Goal: Task Accomplishment & Management: Manage account settings

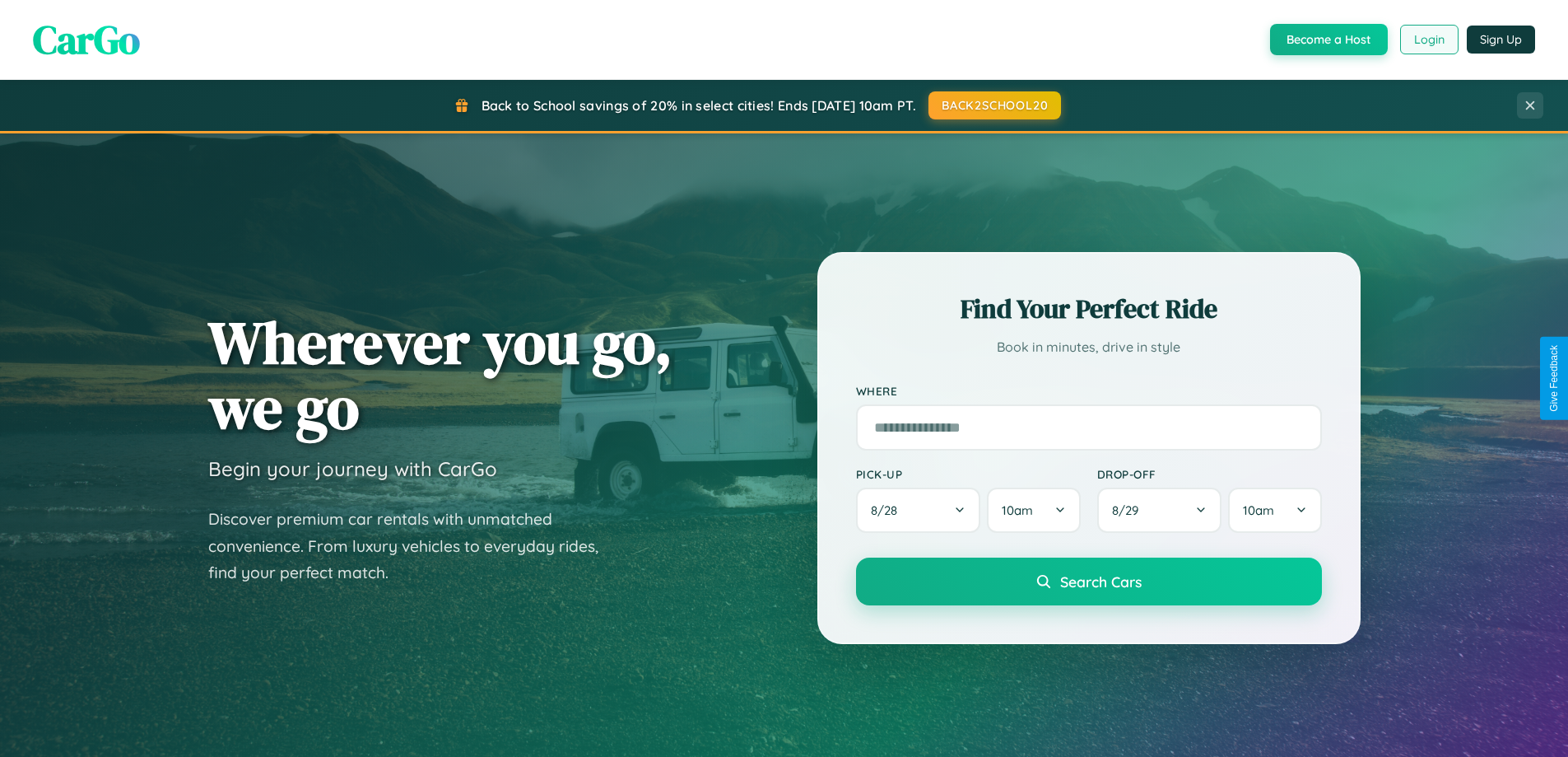
click at [1428, 39] on button "Login" at bounding box center [1429, 39] width 59 height 30
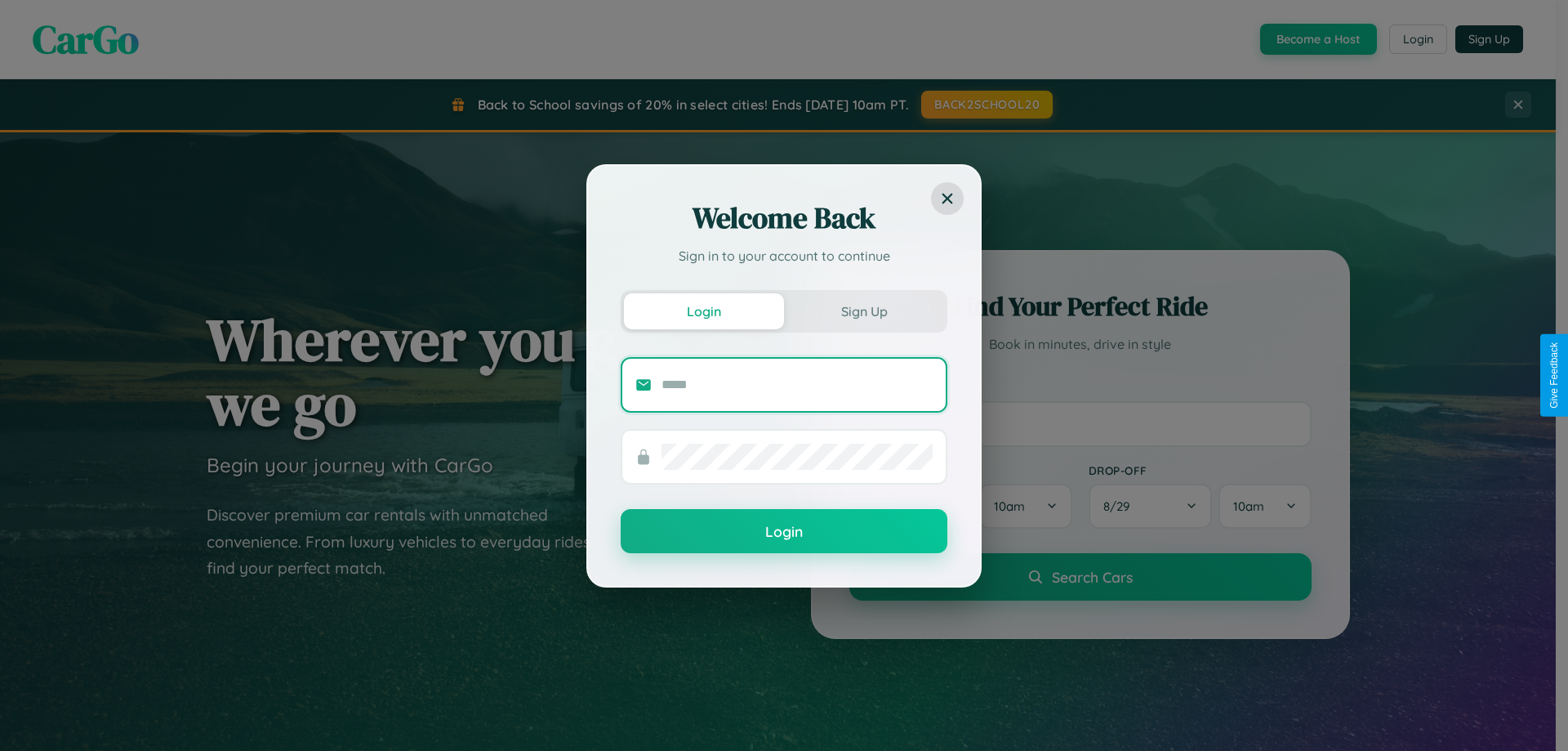
click at [797, 384] on input "text" at bounding box center [796, 385] width 271 height 26
type input "**********"
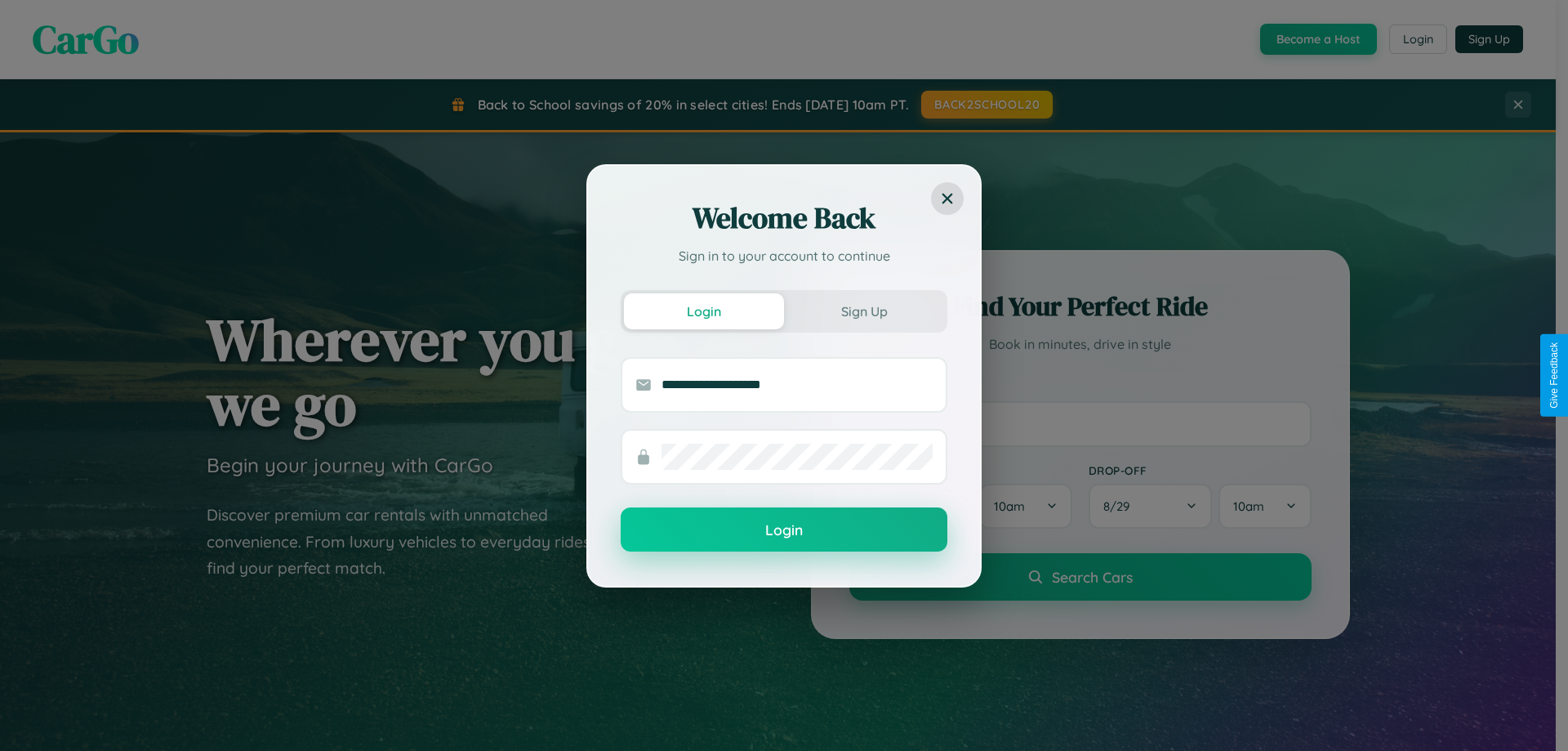
click at [784, 530] on button "Login" at bounding box center [783, 529] width 326 height 44
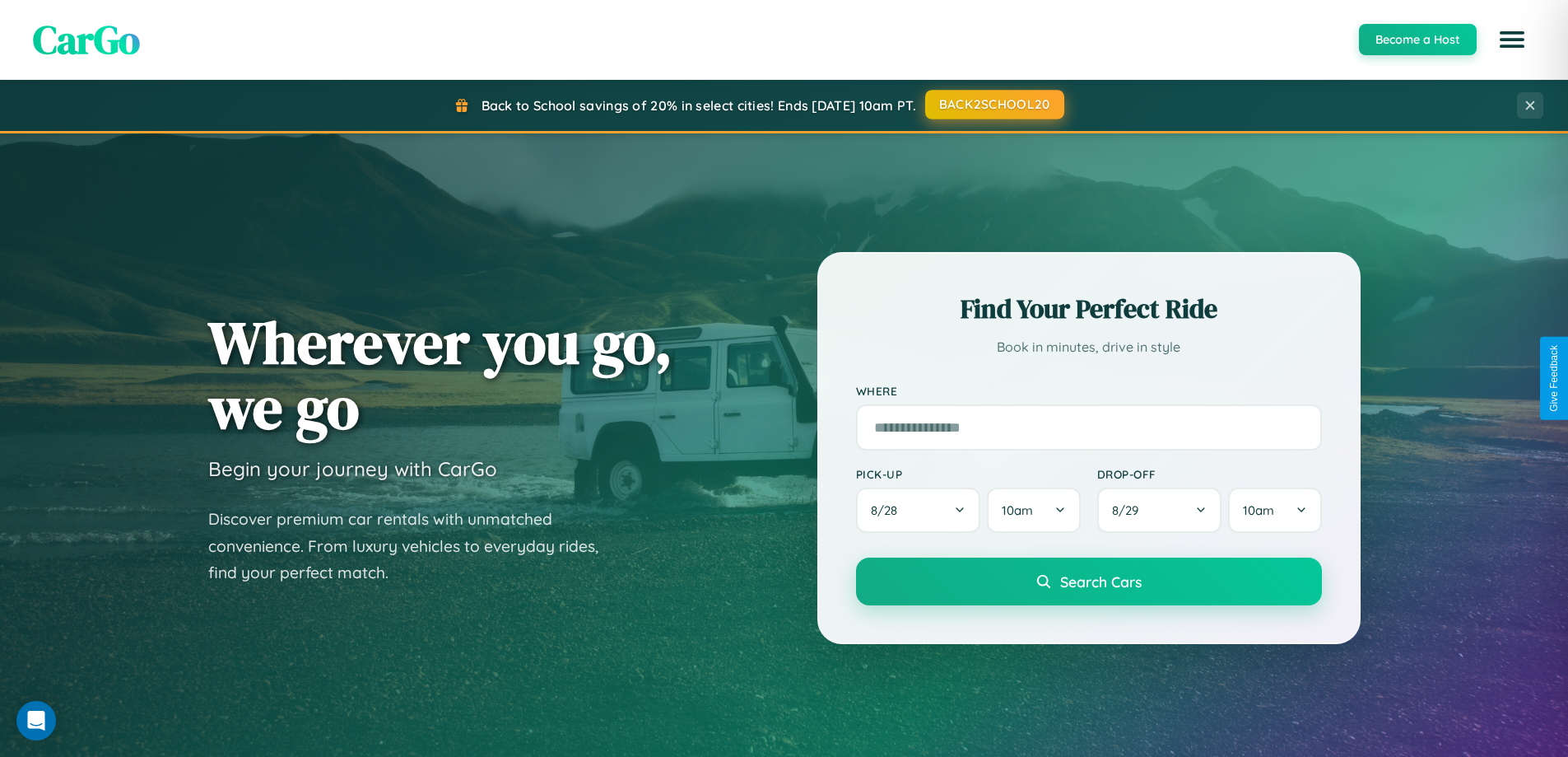
click at [994, 106] on button "BACK2SCHOOL20" at bounding box center [995, 105] width 139 height 30
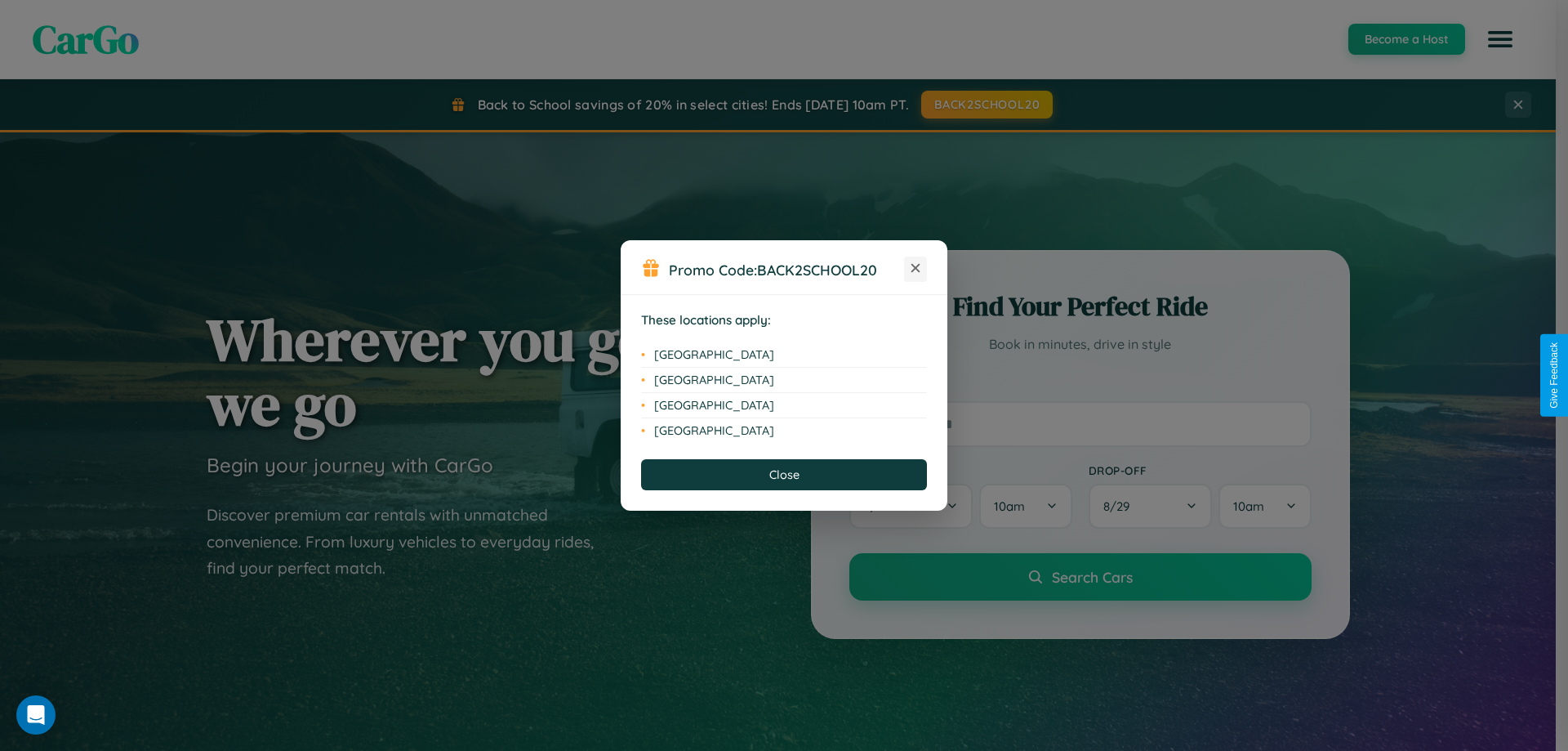
click at [915, 268] on icon at bounding box center [915, 267] width 9 height 9
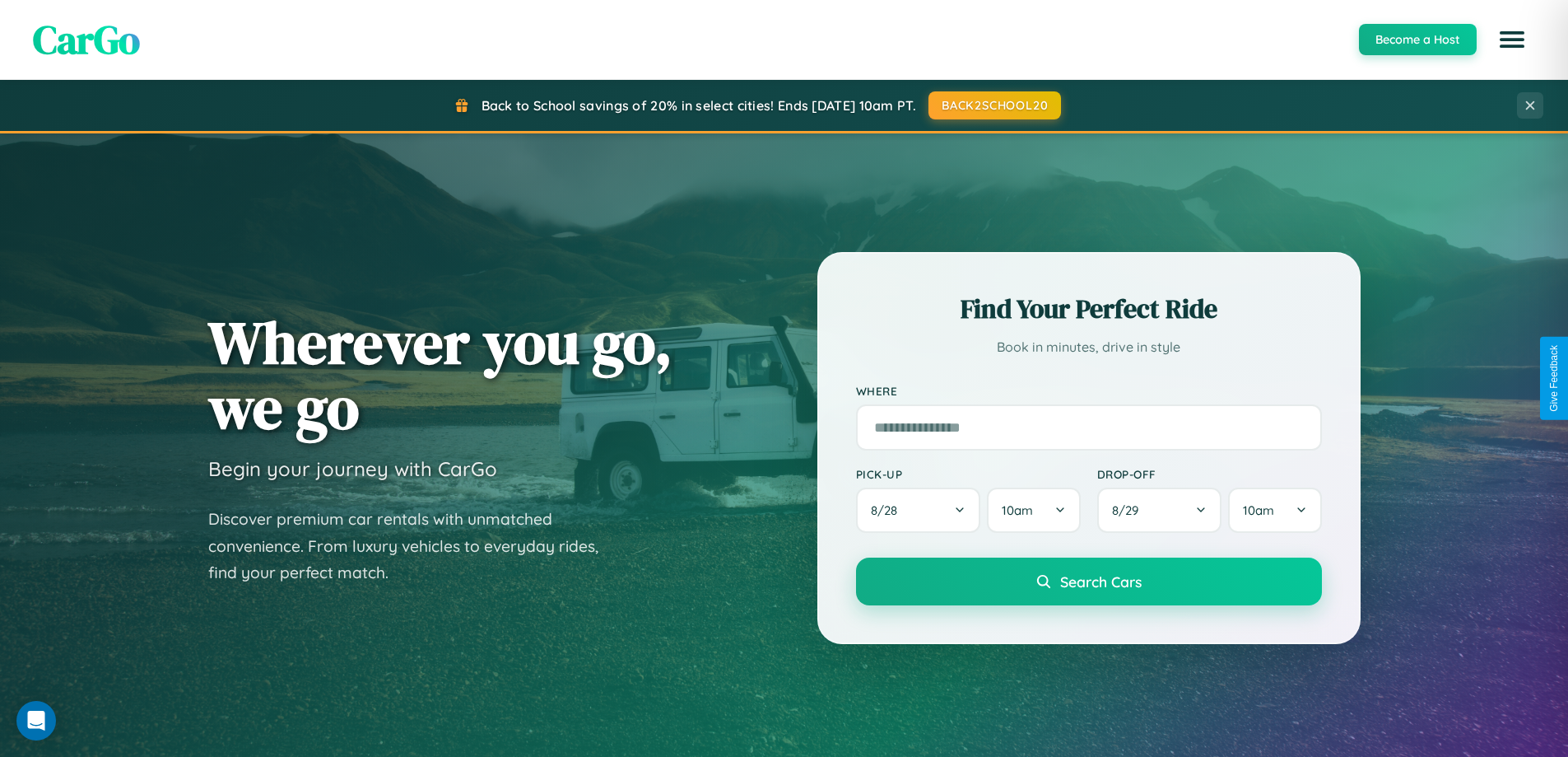
scroll to position [710, 0]
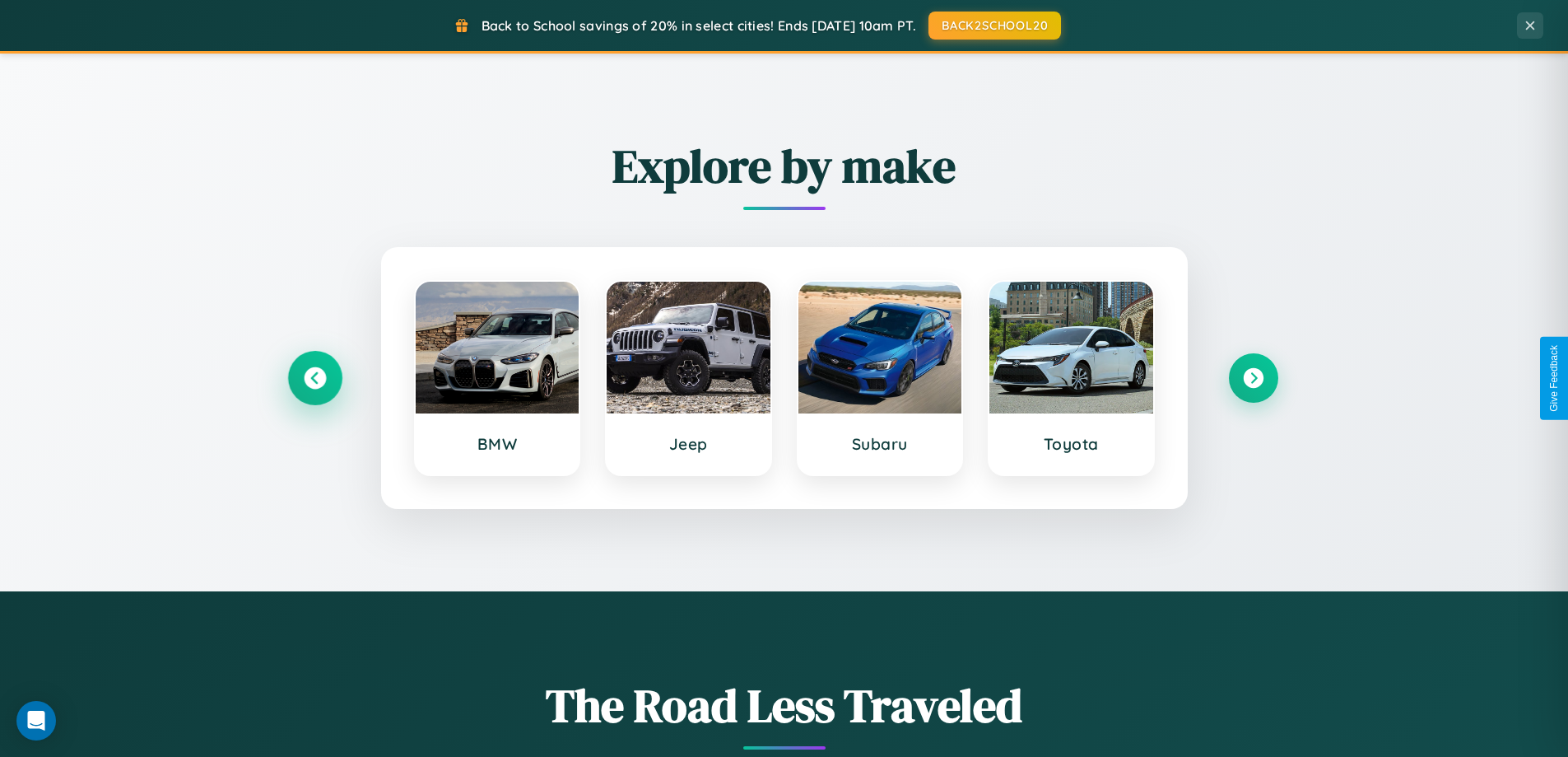
click at [315, 378] on icon at bounding box center [315, 378] width 22 height 22
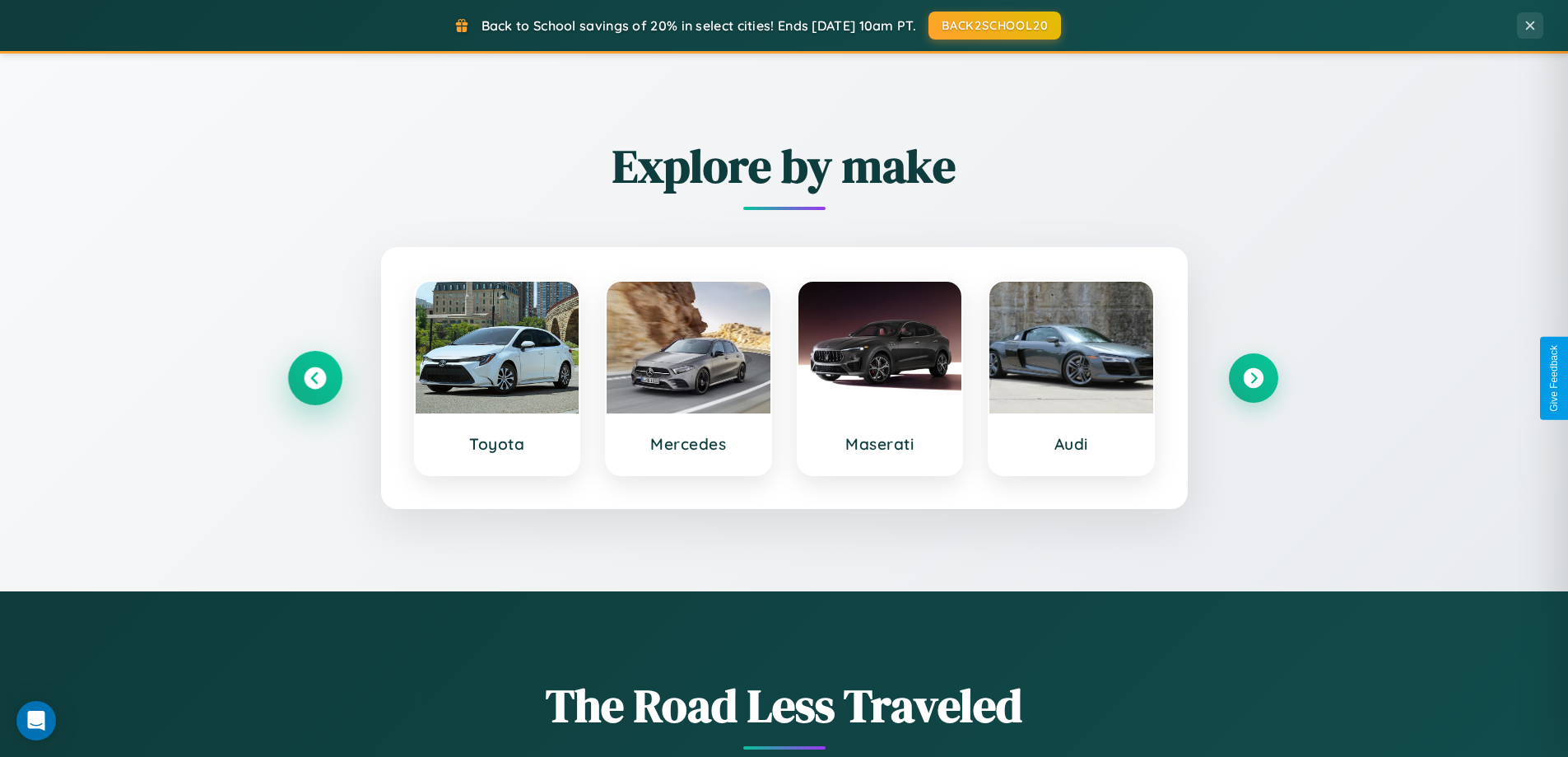
click at [315, 378] on icon at bounding box center [315, 378] width 22 height 22
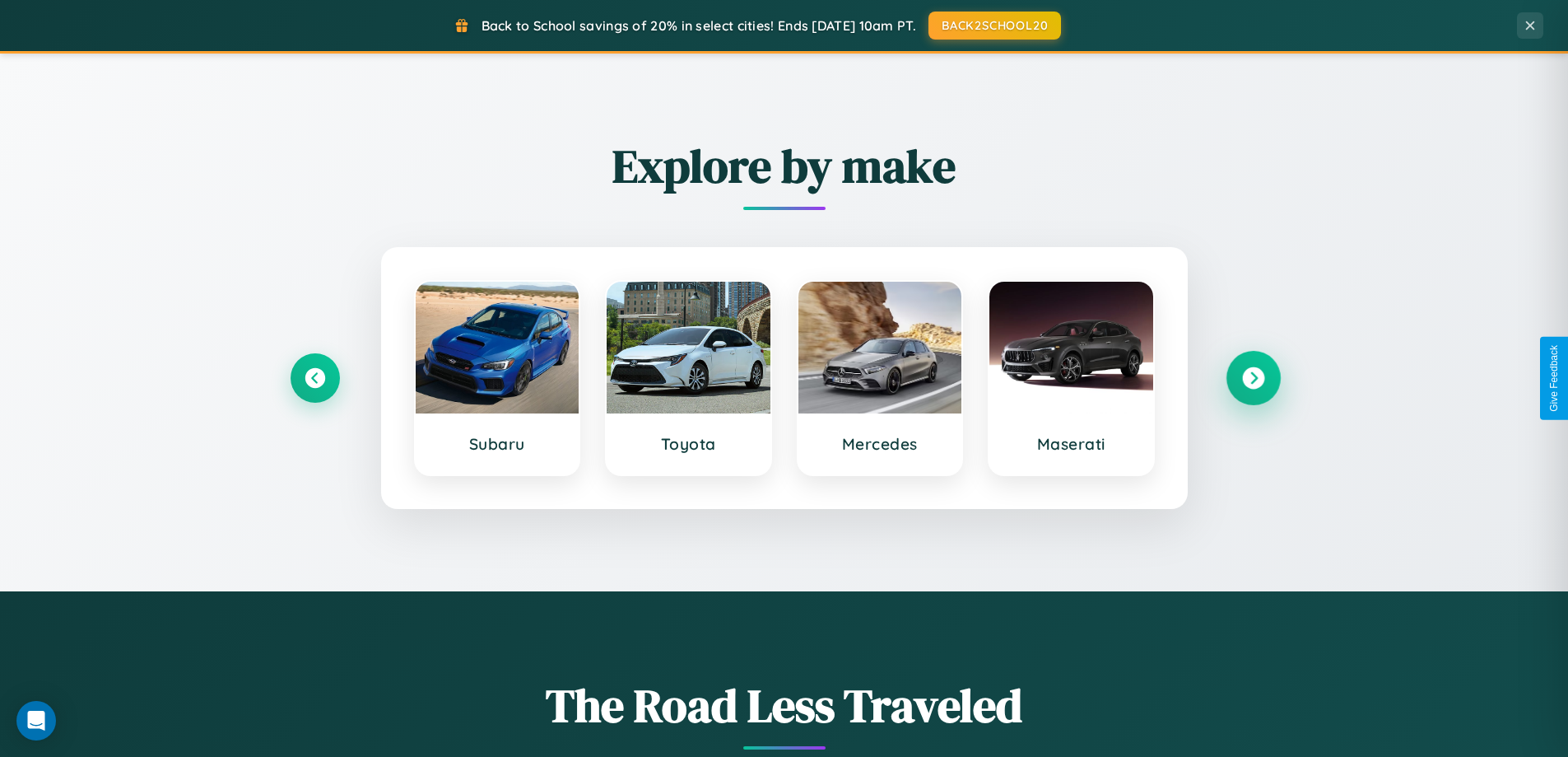
click at [1252, 378] on icon at bounding box center [1252, 378] width 22 height 22
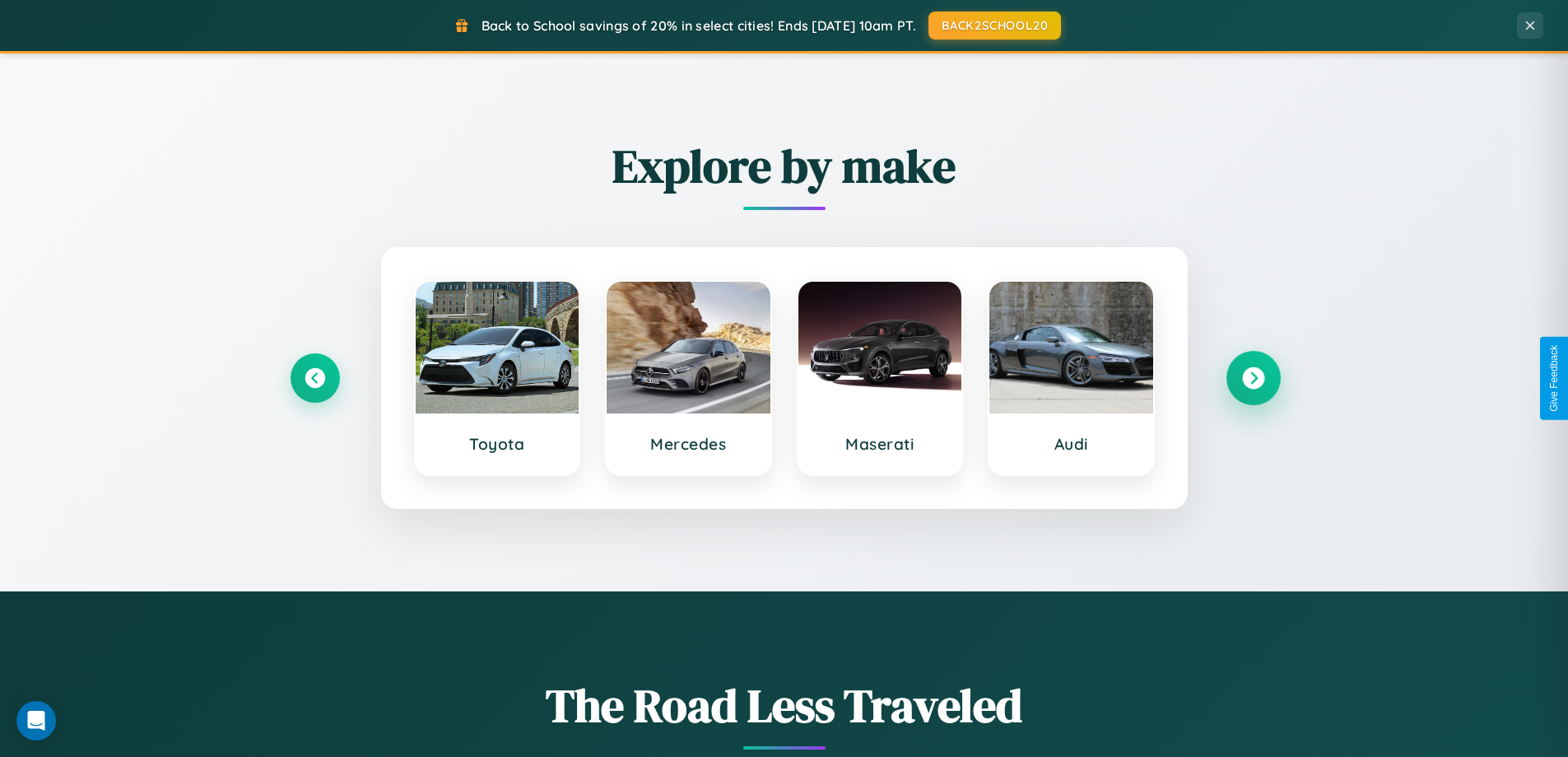
click at [1252, 378] on icon at bounding box center [1252, 378] width 22 height 22
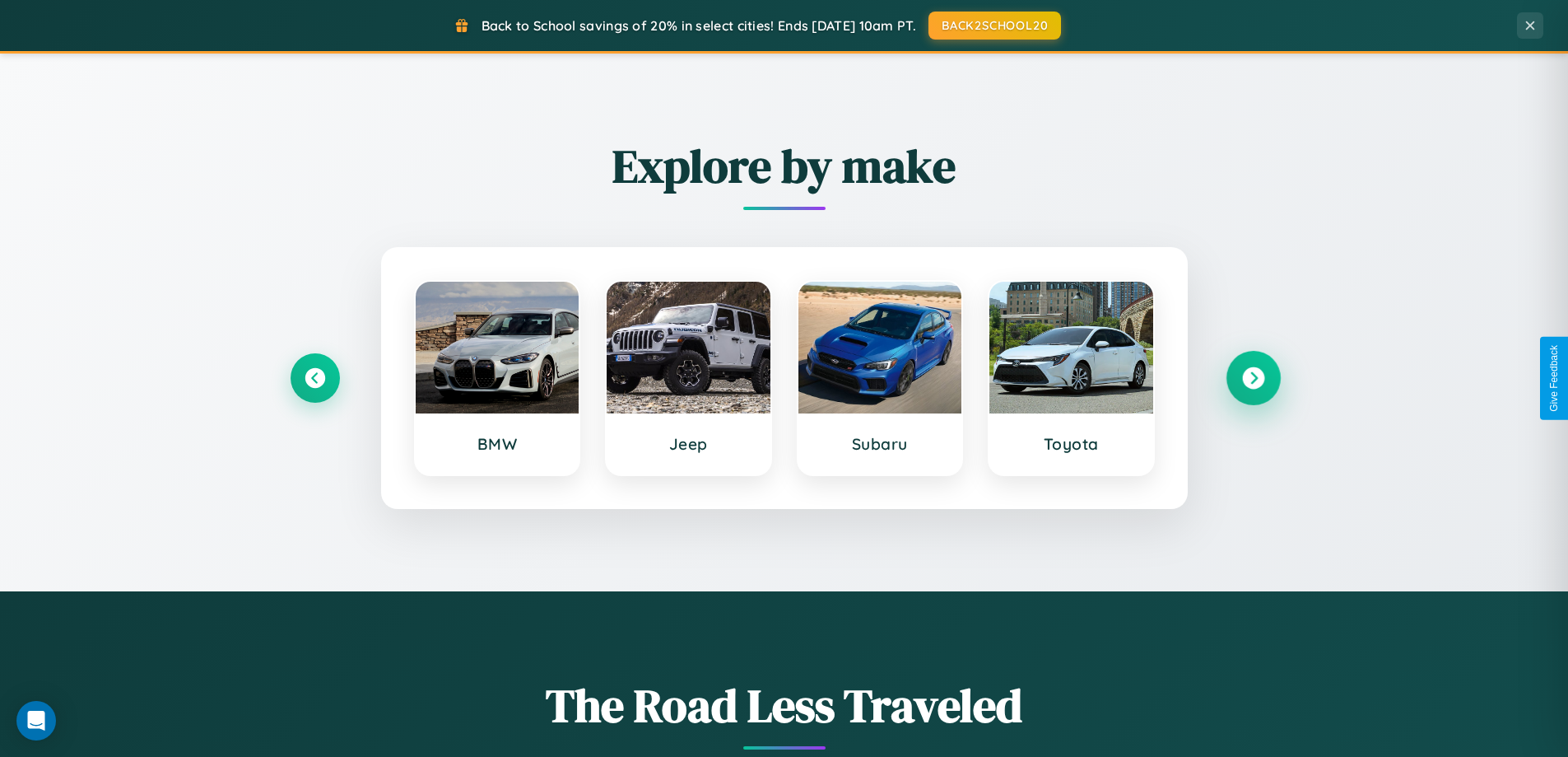
click at [1252, 378] on icon at bounding box center [1252, 378] width 22 height 22
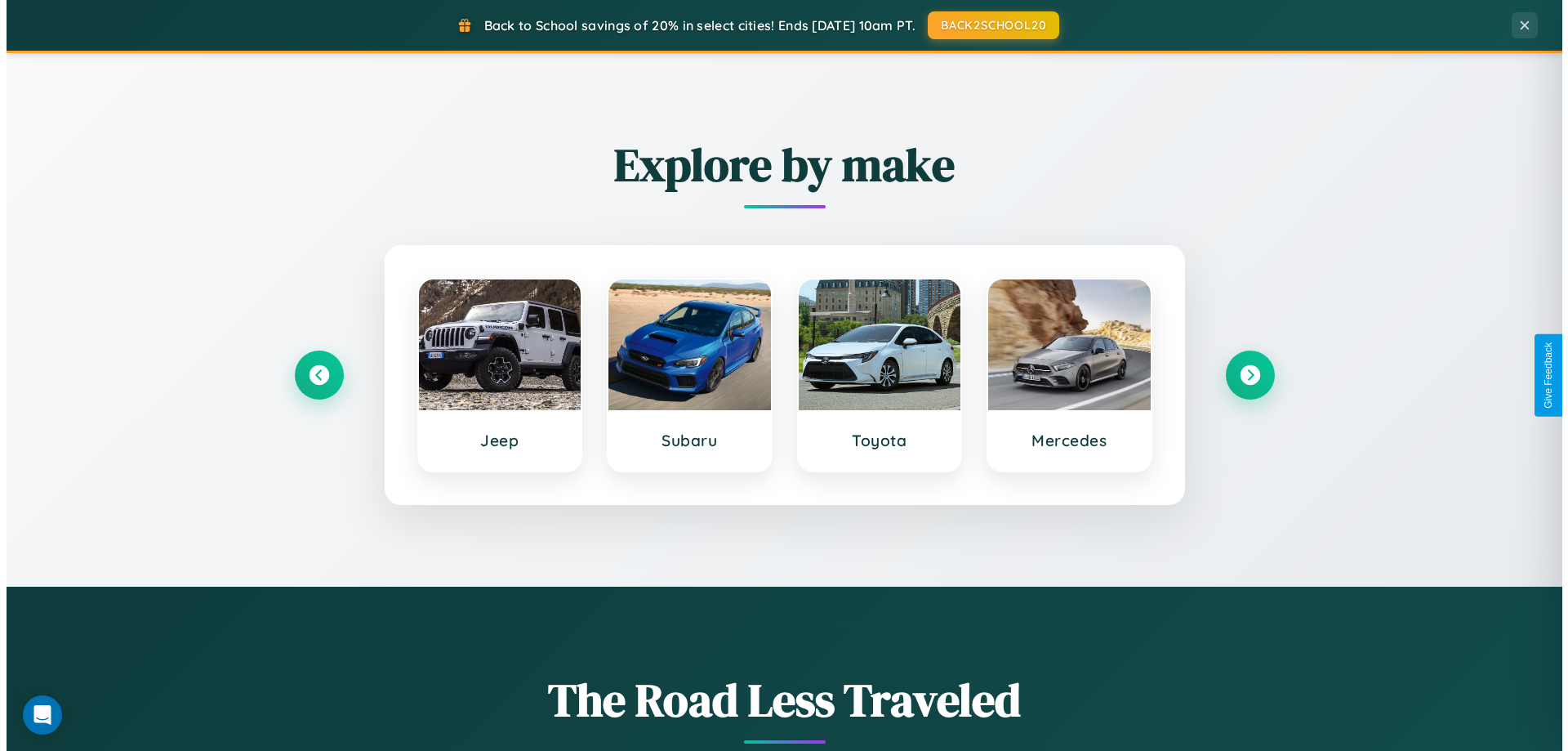
scroll to position [0, 0]
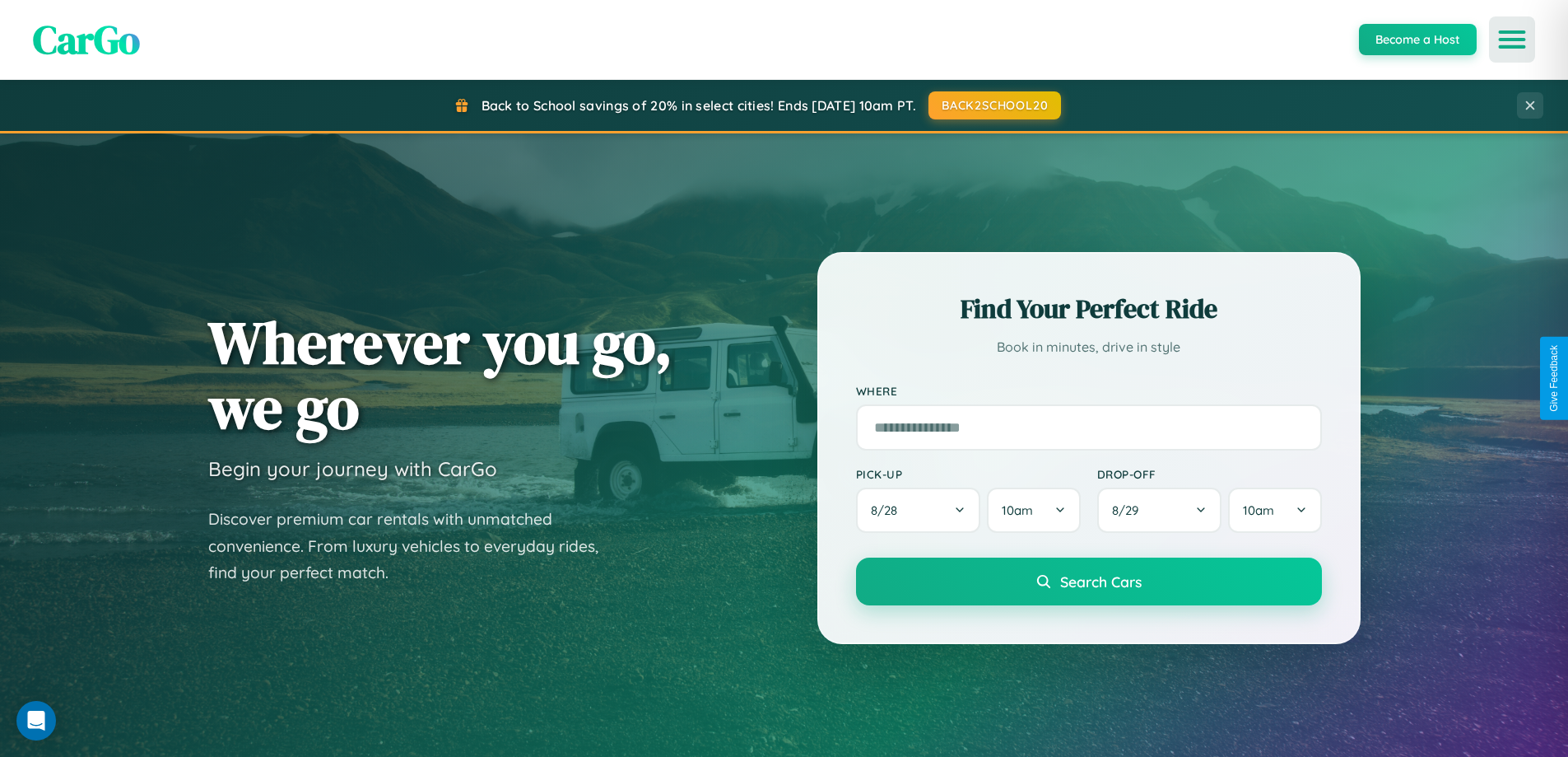
click at [1512, 39] on icon "Open menu" at bounding box center [1512, 38] width 24 height 14
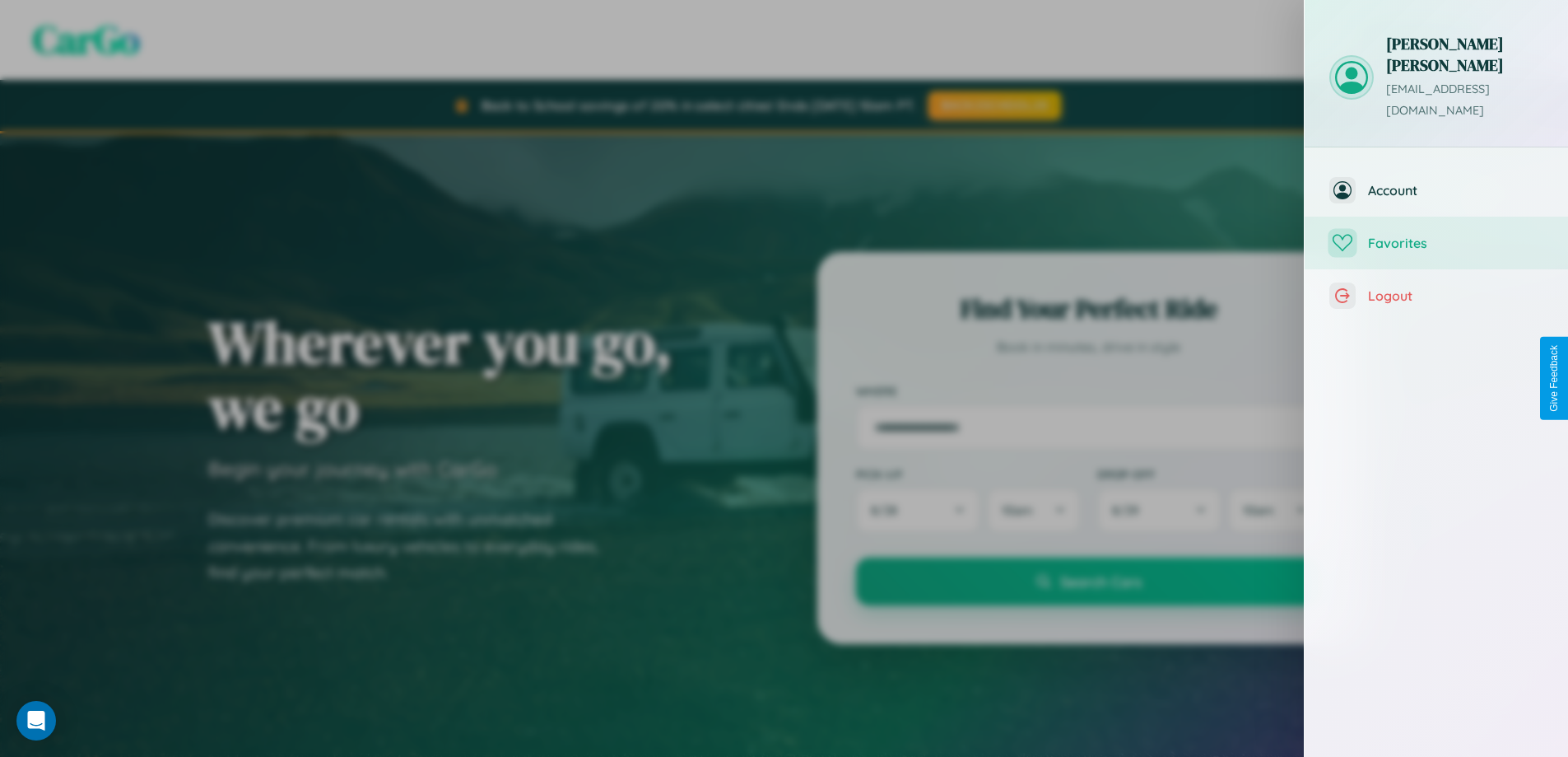
click at [1437, 235] on span "Favorites" at bounding box center [1455, 243] width 176 height 16
